Goal: Navigation & Orientation: Find specific page/section

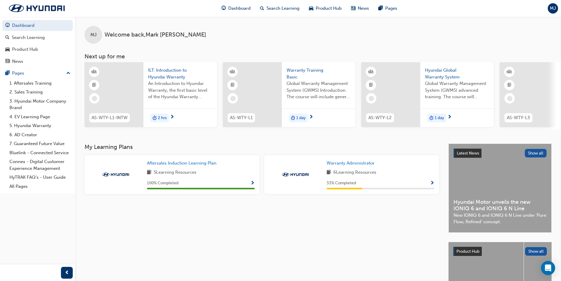
click at [433, 185] on span "Show Progress" at bounding box center [432, 183] width 4 height 5
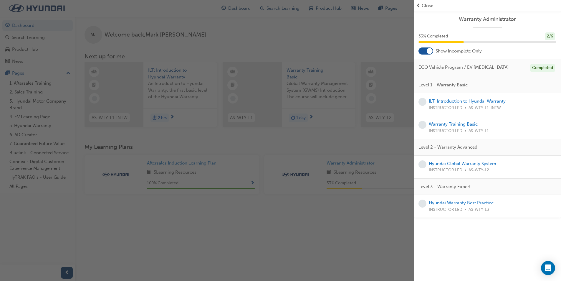
click at [329, 222] on div "button" at bounding box center [207, 140] width 414 height 281
